Goal: Task Accomplishment & Management: Complete application form

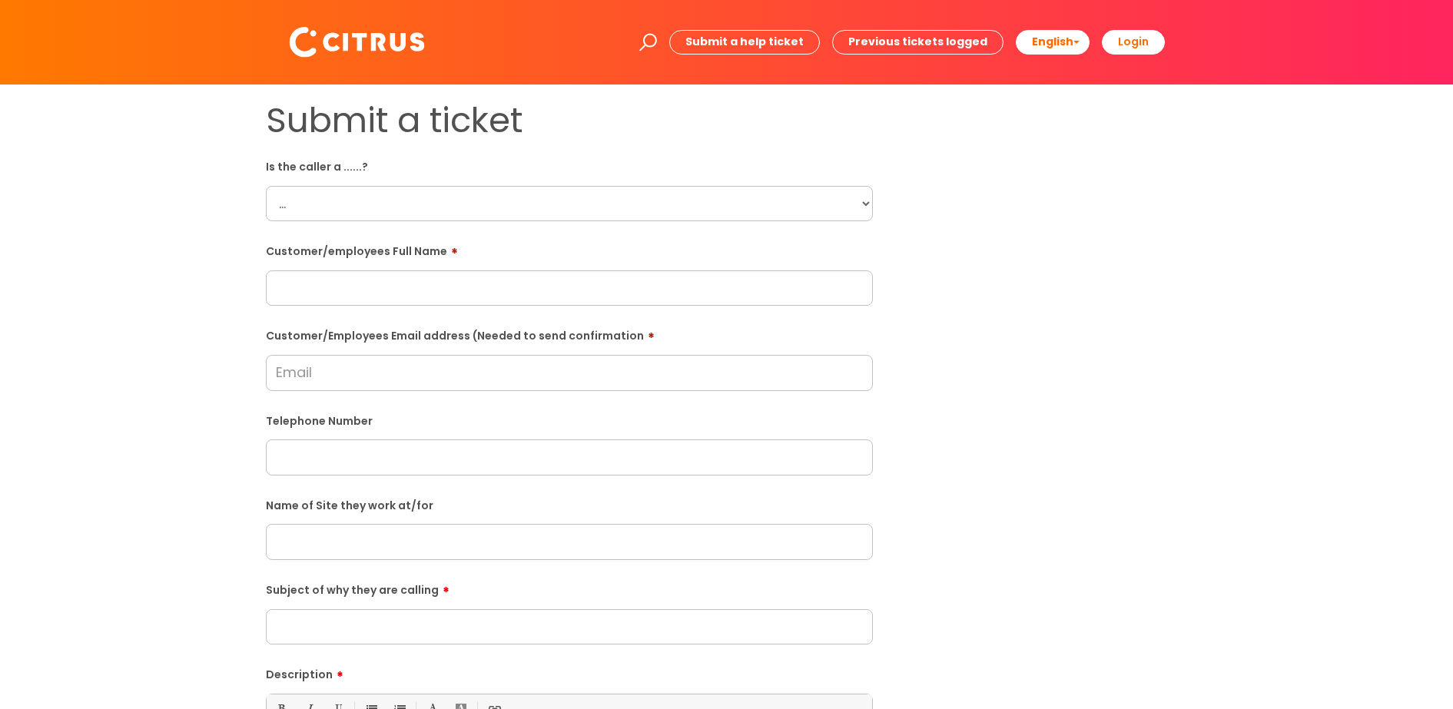
click at [852, 209] on select "... Citrus Customer Citrus Employee [DEMOGRAPHIC_DATA] Supplier" at bounding box center [569, 203] width 607 height 35
select select "Citrus Employee"
click at [266, 186] on select "... Citrus Customer Citrus Employee [DEMOGRAPHIC_DATA] Supplier" at bounding box center [569, 203] width 607 height 35
click at [327, 288] on input "text" at bounding box center [569, 287] width 607 height 35
click at [381, 292] on input "text" at bounding box center [569, 287] width 607 height 35
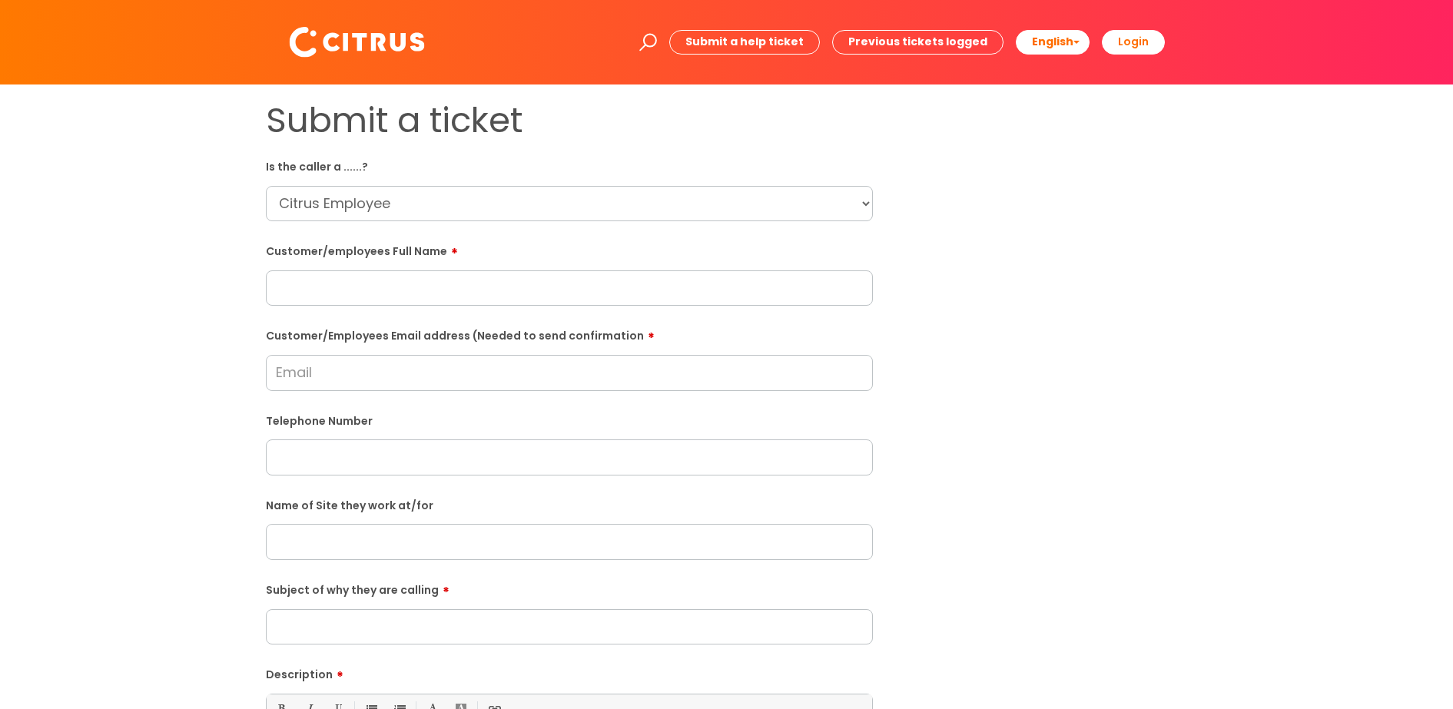
paste input "[PERSON_NAME]"
type input "[PERSON_NAME]"
click at [367, 381] on input "Customer/Employees Email address (Needed to send confirmation" at bounding box center [569, 372] width 607 height 35
type input "[EMAIL_ADDRESS][DOMAIN_NAME]"
click at [347, 457] on input "text" at bounding box center [569, 457] width 607 height 35
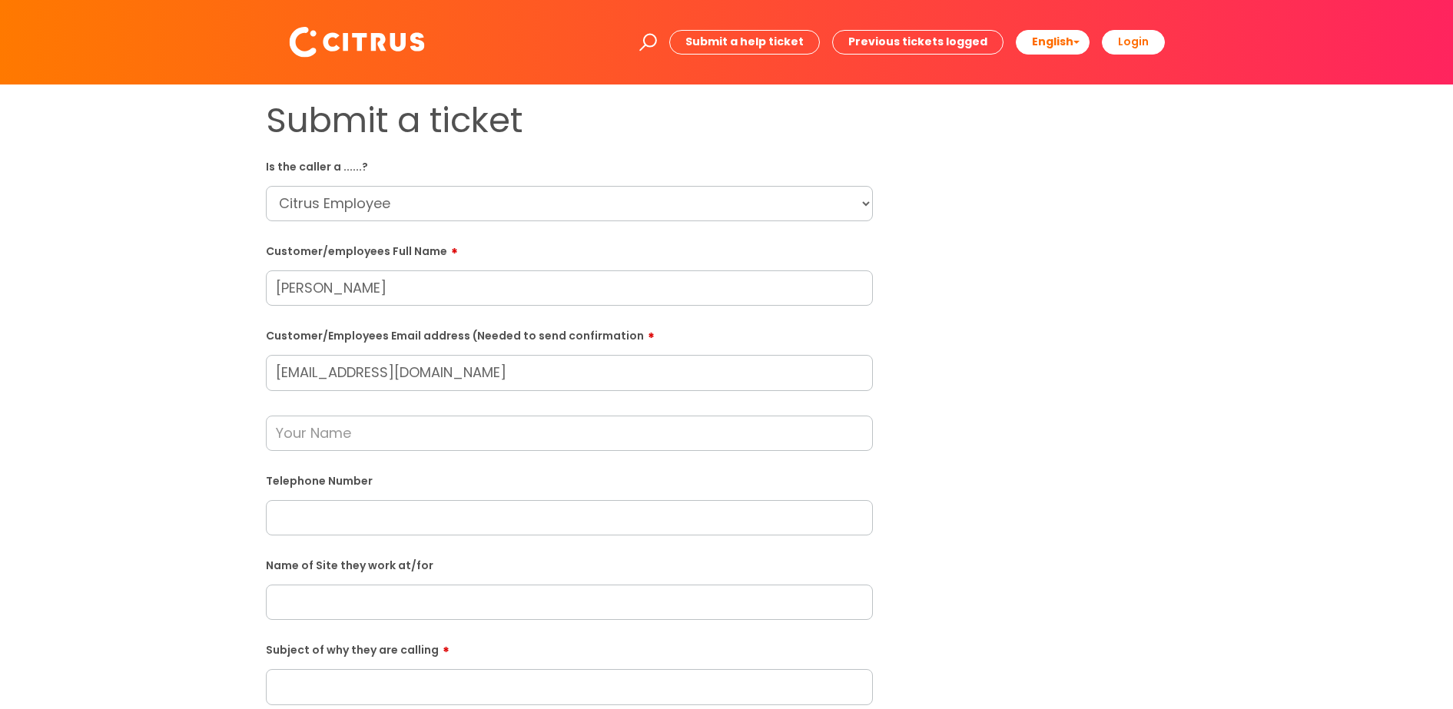
click at [323, 521] on input "text" at bounding box center [569, 517] width 607 height 35
paste input "07400087415"
type input "07400087415"
click at [344, 438] on input "text" at bounding box center [569, 433] width 607 height 35
type input "[PERSON_NAME]"
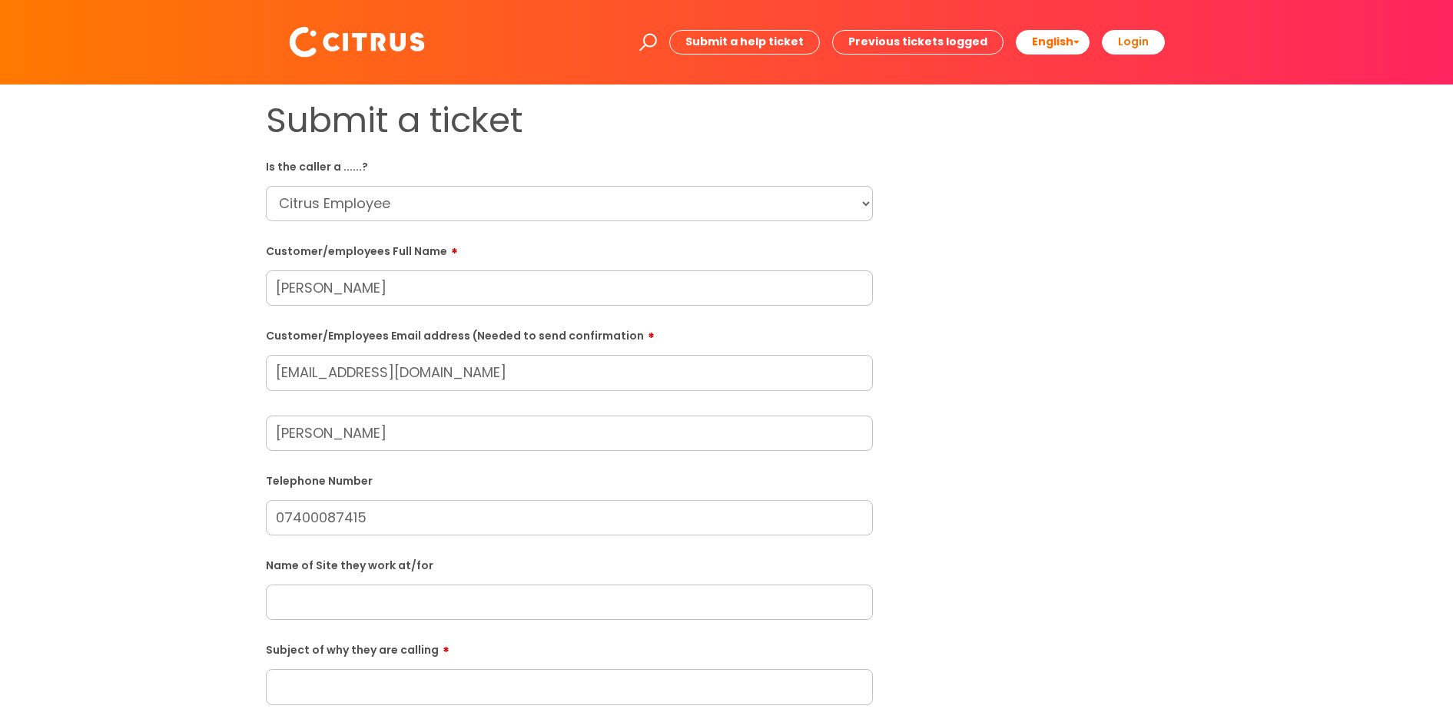
click at [386, 591] on input "text" at bounding box center [569, 602] width 607 height 35
click at [330, 604] on input "text" at bounding box center [569, 602] width 607 height 35
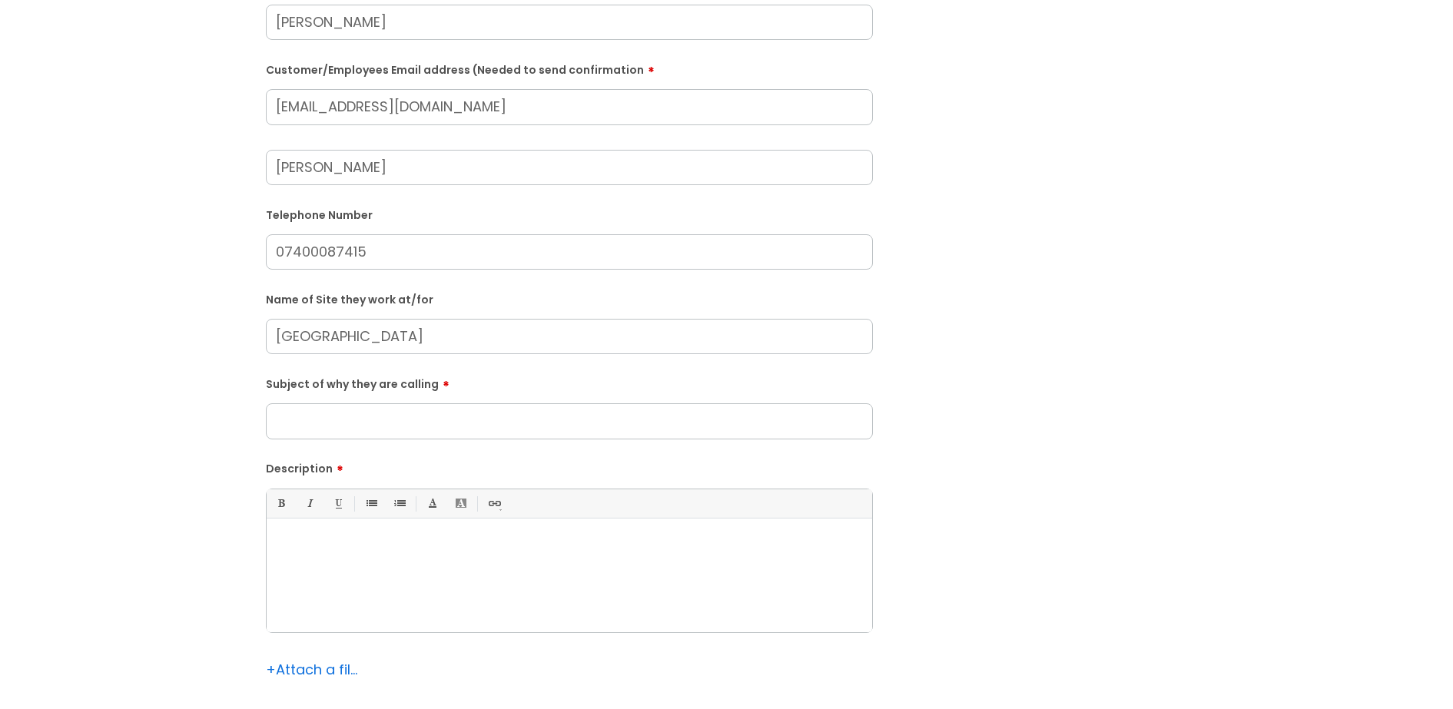
scroll to position [288, 0]
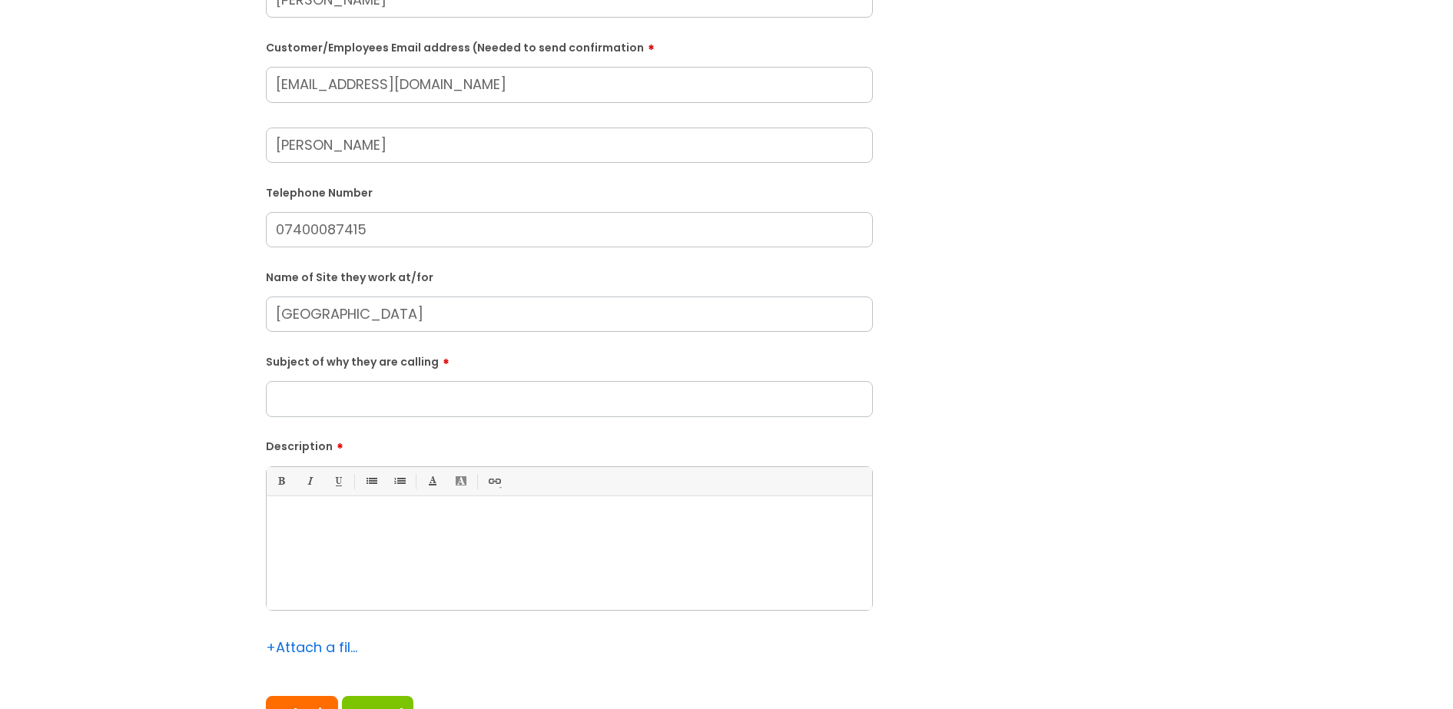
type input "[GEOGRAPHIC_DATA]"
click at [347, 395] on input "Subject of why they are calling" at bounding box center [569, 398] width 607 height 35
type input "C"
type input "Unable to Clock out"
click at [280, 509] on div at bounding box center [570, 557] width 606 height 106
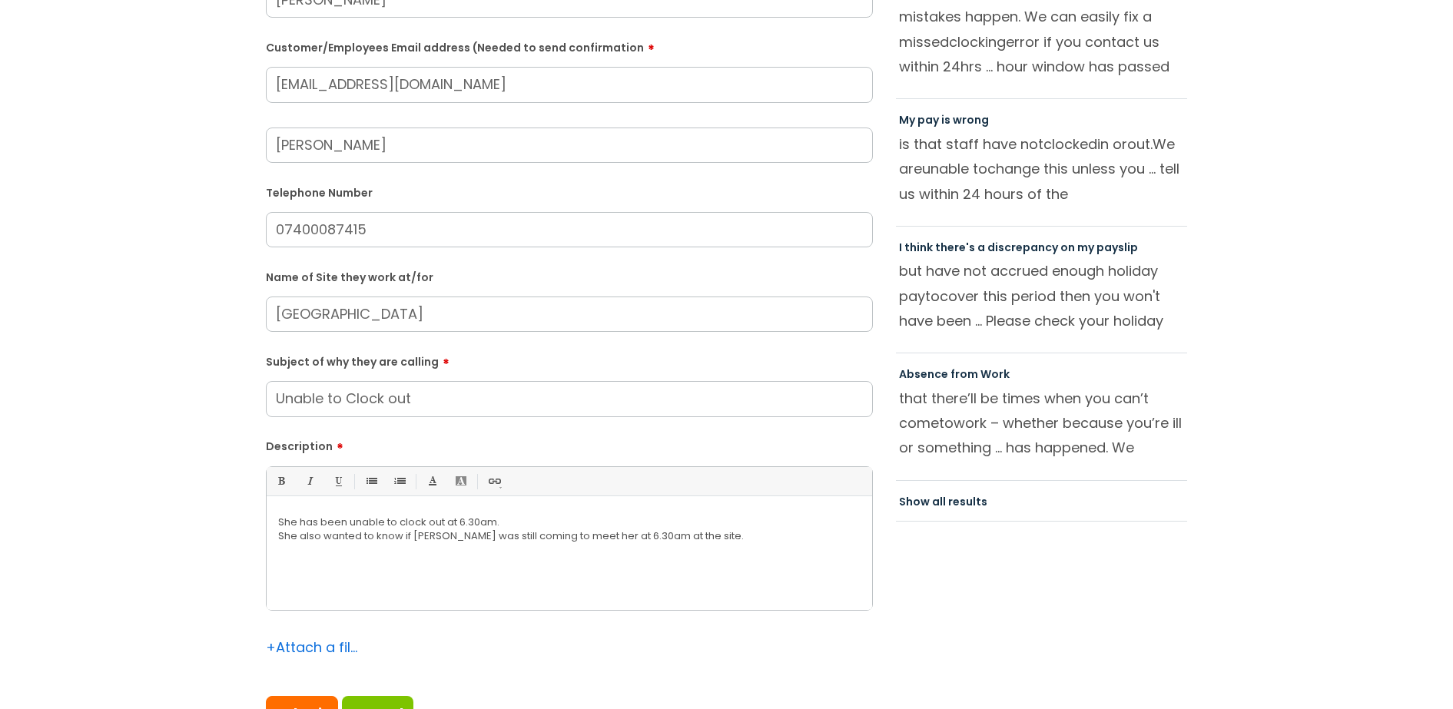
scroll to position [576, 0]
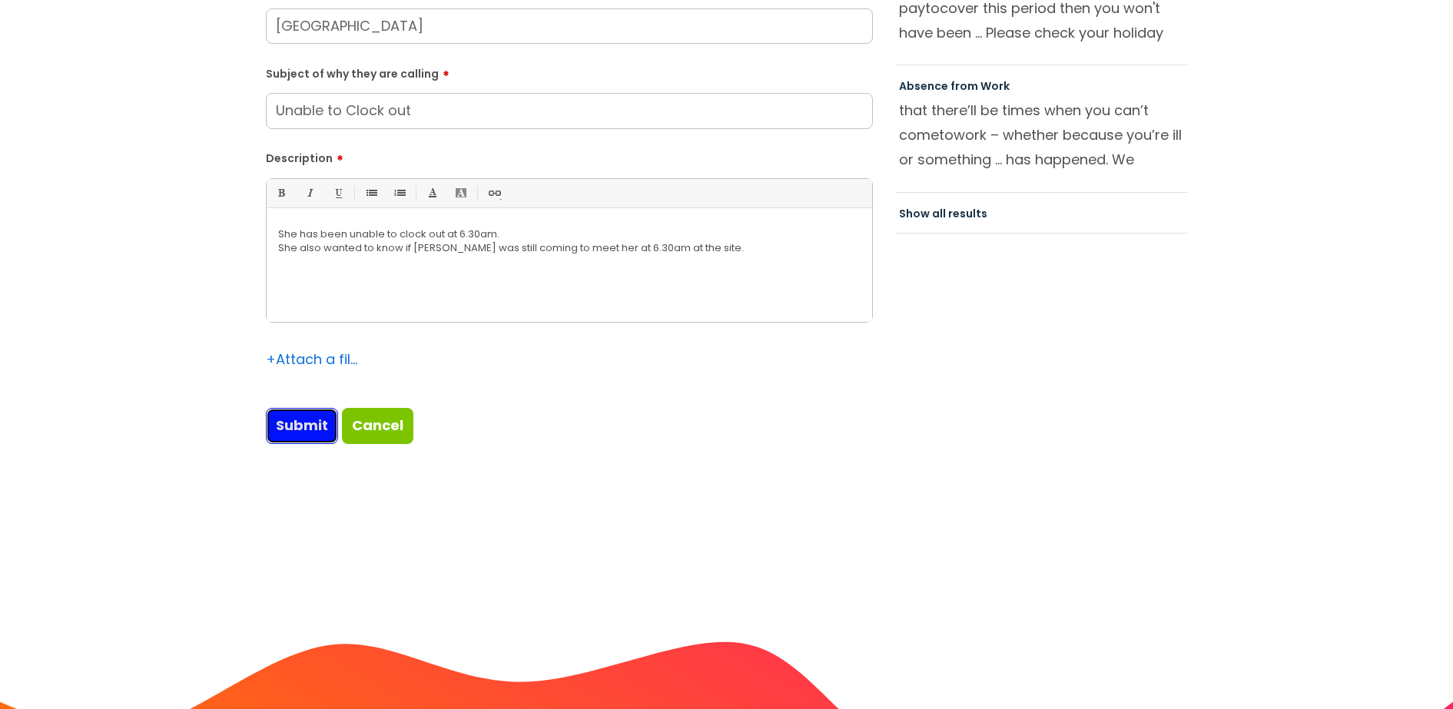
click at [289, 425] on input "Submit" at bounding box center [302, 425] width 72 height 35
type input "Please Wait..."
